Goal: Find contact information: Find contact information

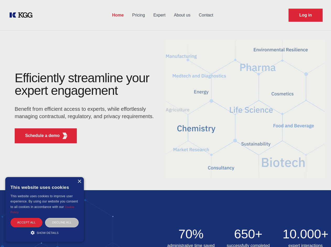
click at [165, 123] on div "Efficiently streamline your expert engagement Benefit from efficient access to …" at bounding box center [85, 110] width 159 height 76
click at [39, 136] on p "Schedule a demo" at bounding box center [42, 136] width 35 height 6
click at [79, 182] on div "× This website uses cookies This website uses cookies to improve user experienc…" at bounding box center [44, 209] width 79 height 65
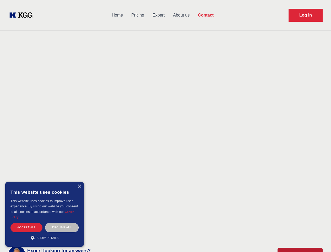
click at [26, 223] on div "Accept all" at bounding box center [26, 227] width 32 height 9
click at [62, 223] on div "Decline all" at bounding box center [62, 227] width 34 height 9
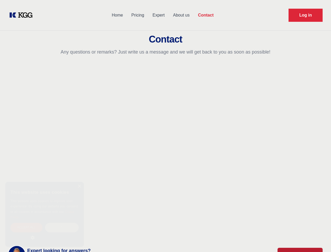
click at [45, 233] on main "Contact Any questions or remarks? Just write us a message and we will get back …" at bounding box center [165, 136] width 331 height 273
